Goal: Navigation & Orientation: Find specific page/section

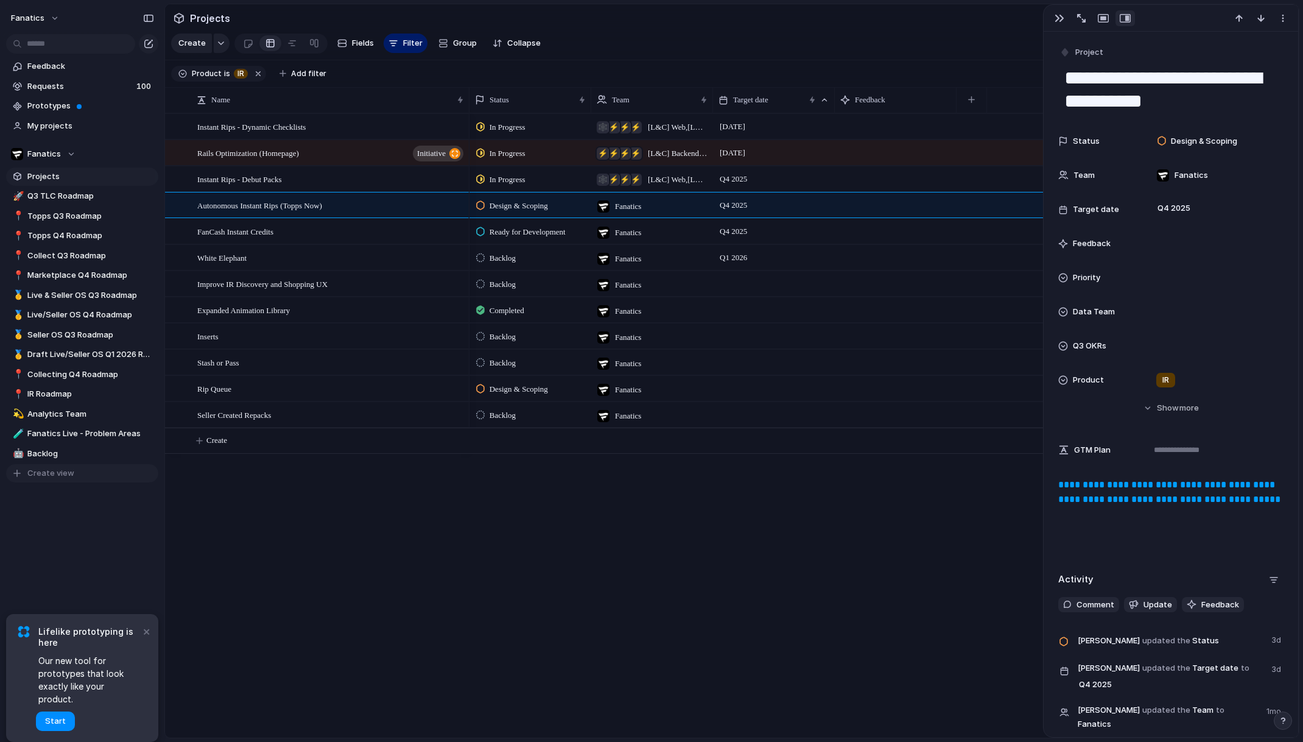
click at [44, 478] on span "Create view" at bounding box center [50, 473] width 47 height 12
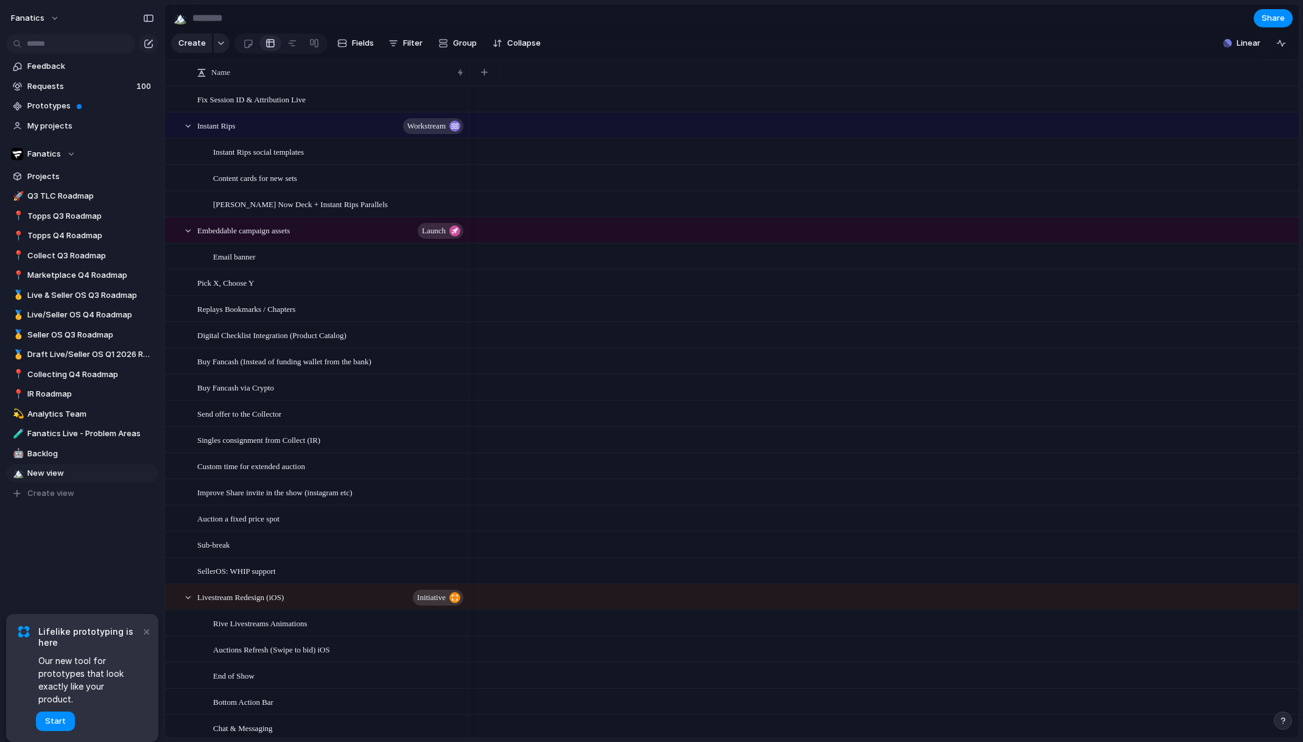
click at [37, 592] on div "Feedback Requests 100 Prototypes My projects Fanatics Projects 🚀 Q3 TLC Roadmap…" at bounding box center [82, 300] width 164 height 601
click at [126, 576] on span "Delete view" at bounding box center [107, 572] width 45 height 12
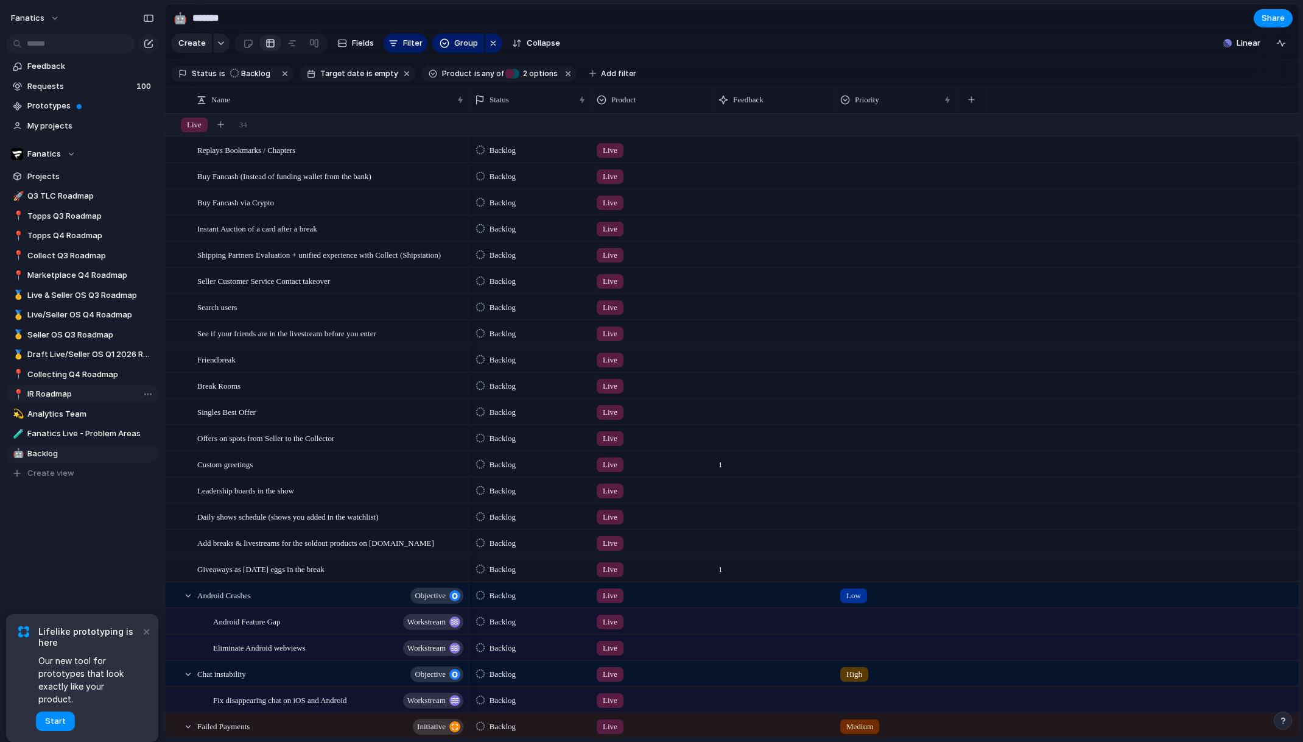
click at [80, 403] on link "📍 IR Roadmap" at bounding box center [82, 394] width 152 height 18
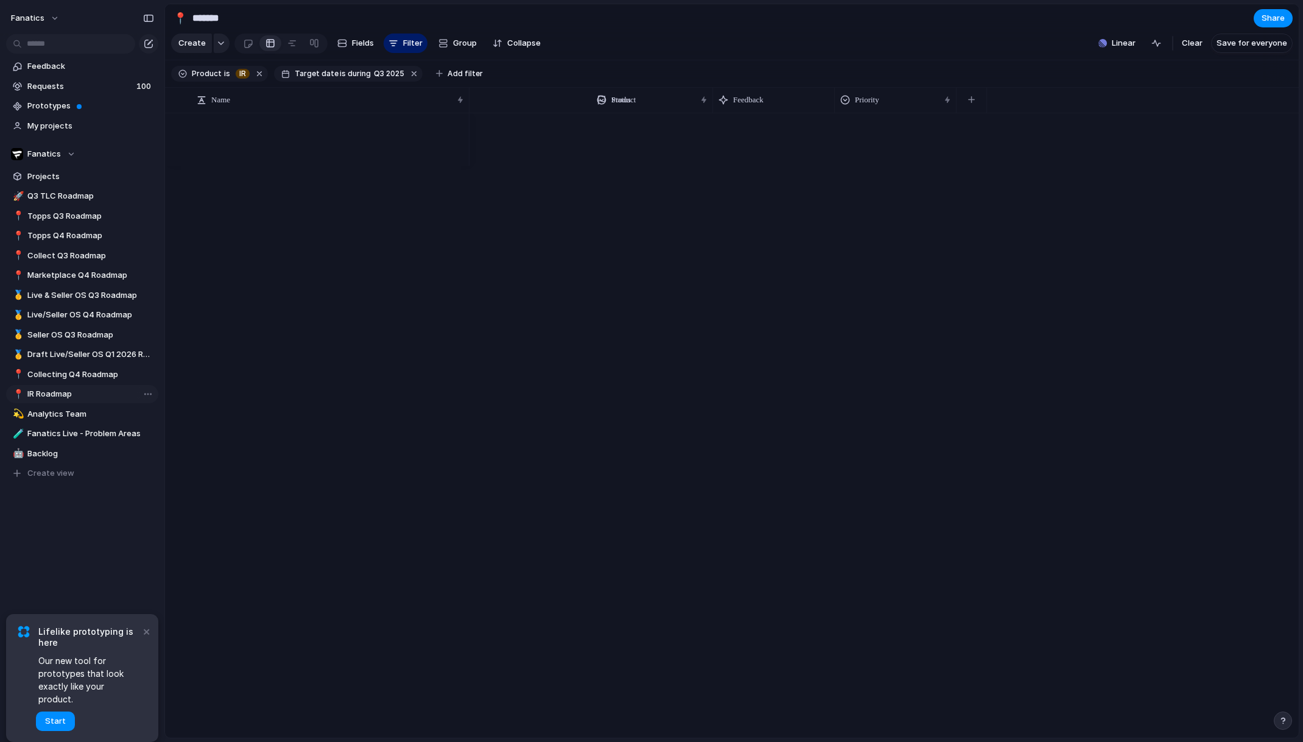
type input "**********"
click at [51, 183] on link "Projects" at bounding box center [82, 176] width 152 height 18
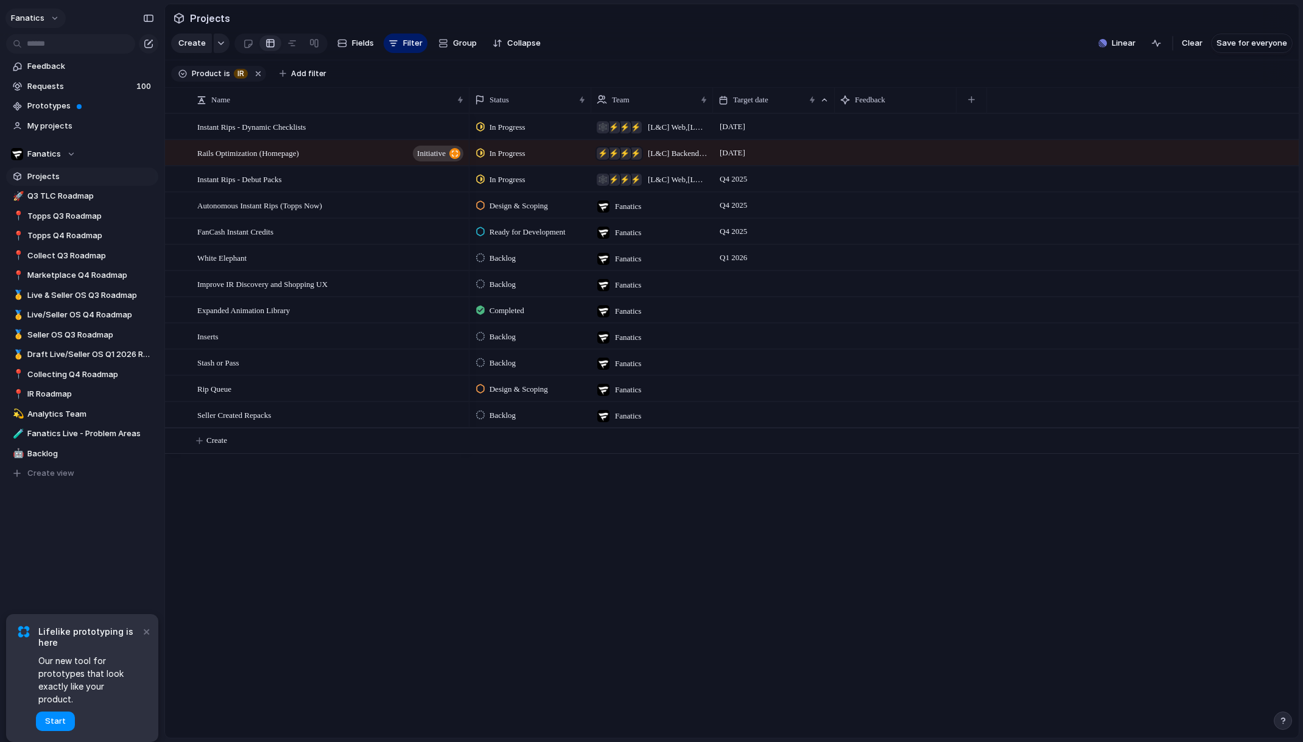
click at [60, 16] on button "fanatics" at bounding box center [35, 18] width 60 height 19
click at [158, 123] on li "Dark" at bounding box center [149, 123] width 72 height 19
click at [51, 20] on button "fanatics" at bounding box center [35, 18] width 60 height 19
click at [174, 139] on li "Neutral dark" at bounding box center [149, 142] width 72 height 19
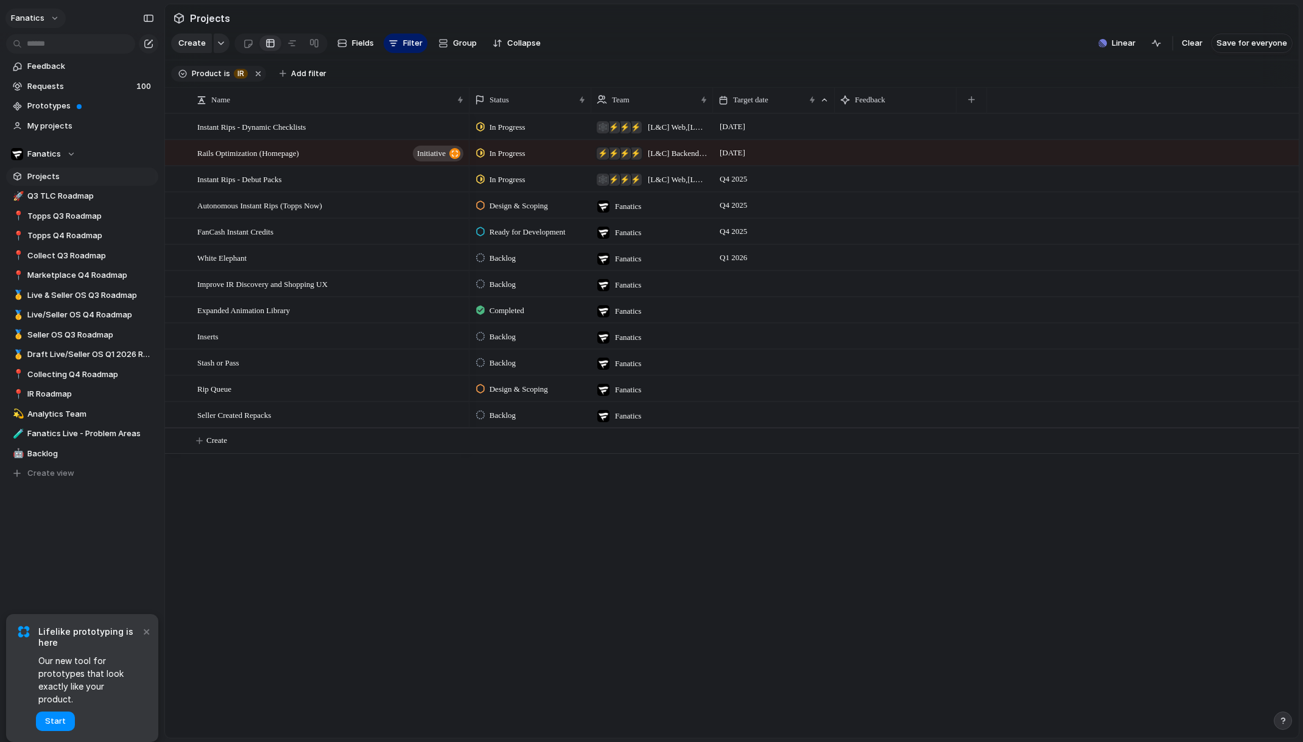
click at [59, 23] on button "fanatics" at bounding box center [35, 18] width 60 height 19
click at [108, 14] on div "Settings Invite members Change theme Sign out" at bounding box center [651, 371] width 1303 height 742
click at [195, 16] on span "Projects" at bounding box center [210, 18] width 45 height 22
click at [510, 612] on div "In Progress ⚡ ⚡ ⚡ 🕸 [L&C] Web , [L&C] Backend , Design Team , Live [DATE] In Pr…" at bounding box center [884, 425] width 829 height 624
click at [147, 638] on button "×" at bounding box center [146, 631] width 15 height 15
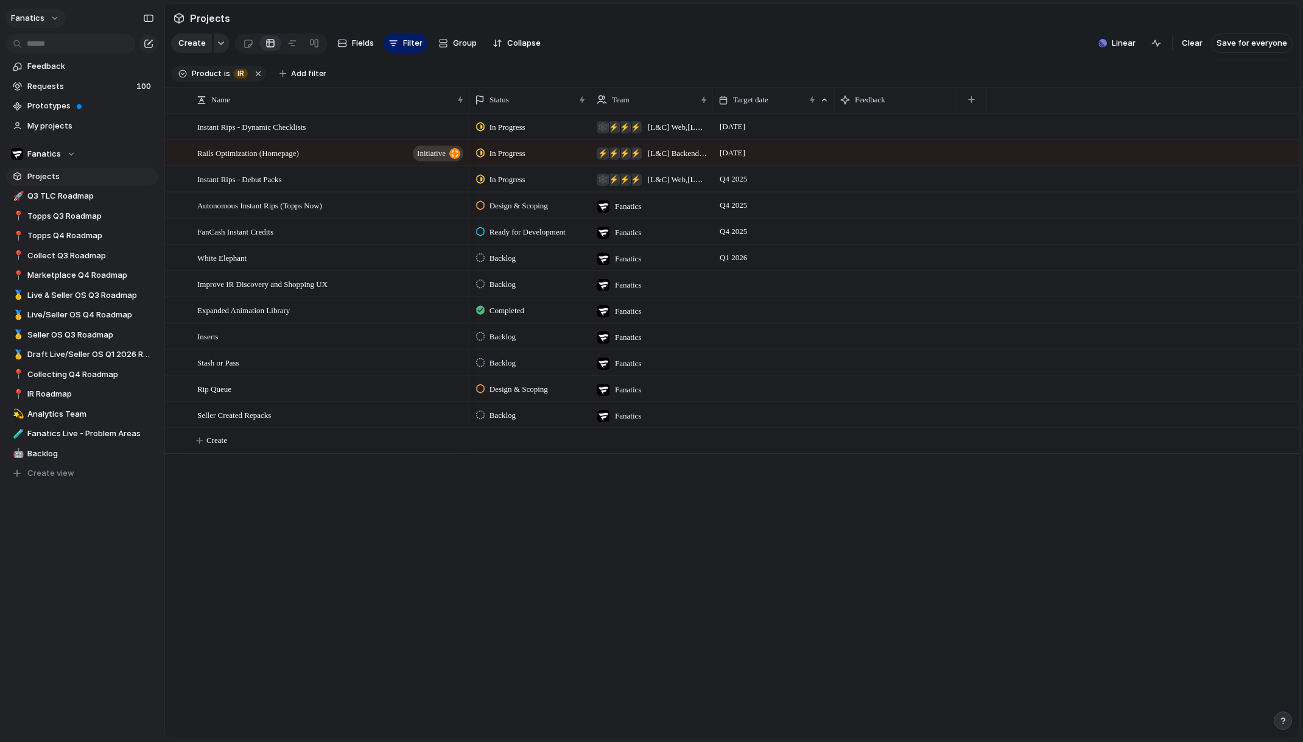
click at [57, 17] on button "fanatics" at bounding box center [35, 18] width 60 height 19
click at [57, 46] on span "Settings" at bounding box center [44, 46] width 33 height 12
